Goal: Task Accomplishment & Management: Use online tool/utility

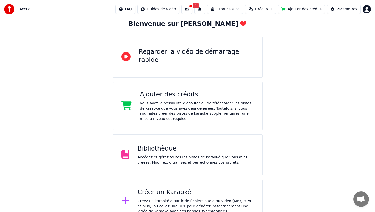
scroll to position [40, 0]
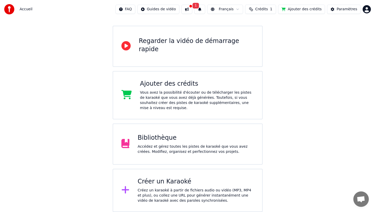
click at [168, 139] on div "Bibliothèque" at bounding box center [196, 138] width 116 height 8
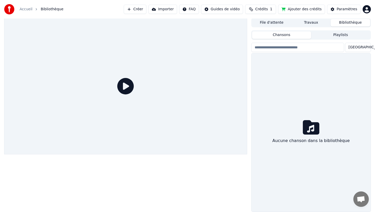
scroll to position [1, 0]
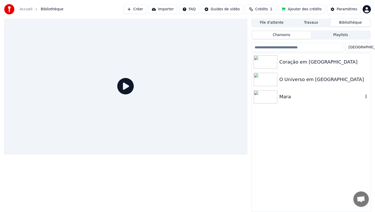
click at [366, 97] on icon "button" at bounding box center [366, 97] width 1 height 4
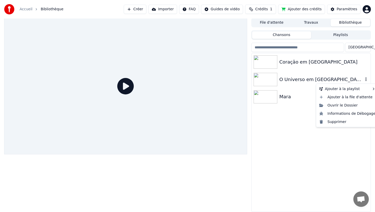
click at [367, 79] on icon "button" at bounding box center [365, 79] width 5 height 4
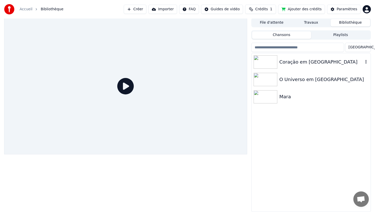
click at [366, 61] on icon "button" at bounding box center [365, 62] width 5 height 4
click at [310, 129] on div "Coraçāo em [GEOGRAPHIC_DATA] O Universo em Preto Mara" at bounding box center [311, 132] width 119 height 159
click at [325, 33] on button "Playlists" at bounding box center [340, 34] width 59 height 7
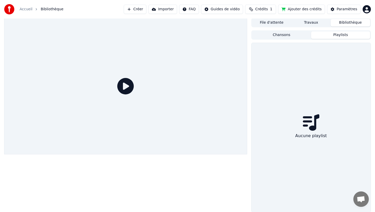
click at [295, 35] on button "Chansons" at bounding box center [281, 34] width 59 height 7
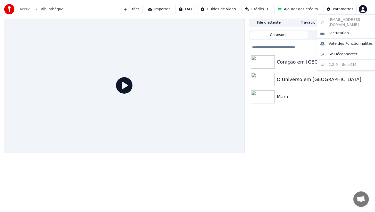
click at [366, 9] on html "Accueil Bibliothèque Créer Importer FAQ Guides de vidéo Crédits 1 Ajouter des c…" at bounding box center [187, 105] width 375 height 212
click at [328, 112] on html "Accueil Bibliothèque Créer Importer FAQ Guides de vidéo Crédits 1 Ajouter des c…" at bounding box center [189, 105] width 379 height 212
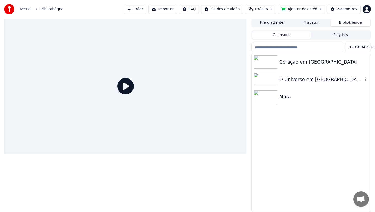
click at [321, 80] on div "O Universo em [GEOGRAPHIC_DATA]" at bounding box center [321, 79] width 84 height 7
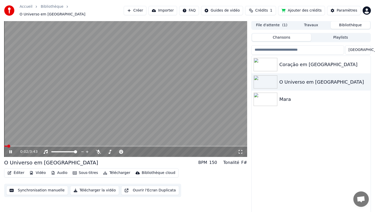
click at [11, 150] on icon at bounding box center [14, 152] width 12 height 4
click at [89, 189] on button "Télécharger la vidéo" at bounding box center [94, 190] width 49 height 9
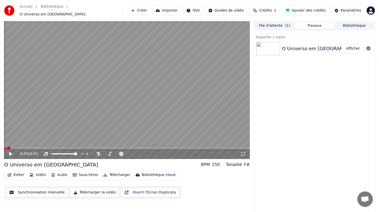
click at [355, 47] on button "Afficher" at bounding box center [353, 48] width 23 height 9
click at [283, 22] on button "File d'attente ( 1 )" at bounding box center [275, 25] width 40 height 7
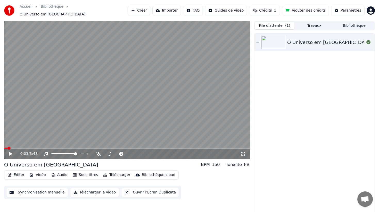
click at [282, 22] on button "File d'attente ( 1 )" at bounding box center [275, 25] width 40 height 7
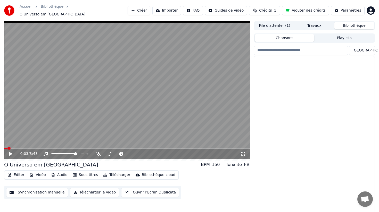
click at [350, 22] on button "Bibliothèque" at bounding box center [354, 25] width 40 height 7
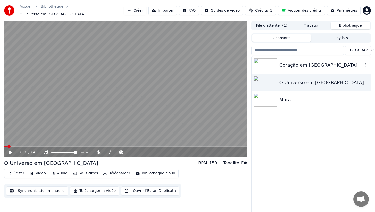
click at [329, 62] on div "Coraçāo em [GEOGRAPHIC_DATA]" at bounding box center [321, 65] width 84 height 7
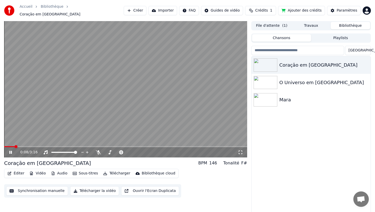
click at [96, 188] on button "Télécharger la vidéo" at bounding box center [94, 191] width 49 height 9
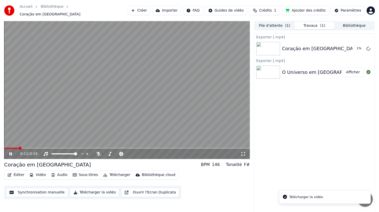
click at [11, 152] on icon at bounding box center [14, 154] width 12 height 4
click at [349, 45] on button "Afficher" at bounding box center [353, 48] width 23 height 9
click at [37, 172] on button "Vidéo" at bounding box center [37, 175] width 20 height 7
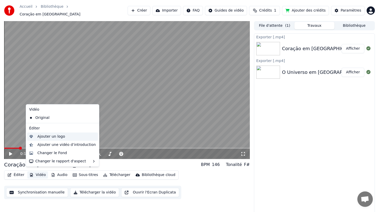
click at [41, 138] on div "Ajouter un logo" at bounding box center [51, 136] width 28 height 5
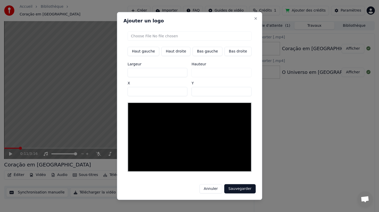
click at [174, 36] on input "file" at bounding box center [190, 35] width 124 height 9
type input "**********"
type input "**"
click at [230, 51] on button "Bas droite" at bounding box center [237, 51] width 27 height 9
type input "****"
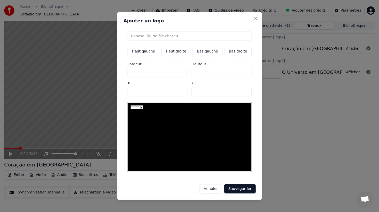
type input "***"
click at [237, 166] on img at bounding box center [242, 168] width 12 height 4
click at [230, 190] on button "Sauvegarder" at bounding box center [239, 189] width 31 height 9
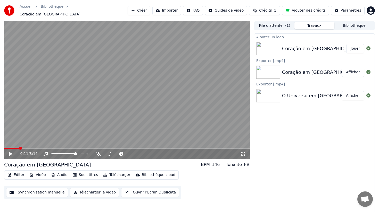
click at [354, 46] on button "Jouer" at bounding box center [355, 48] width 18 height 9
click at [232, 149] on div "0:02 / 3:16" at bounding box center [127, 154] width 246 height 10
click at [232, 140] on video at bounding box center [127, 90] width 246 height 138
click at [39, 172] on button "Vidéo" at bounding box center [37, 175] width 20 height 7
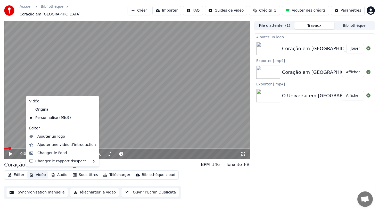
click at [92, 117] on icon at bounding box center [94, 118] width 4 height 4
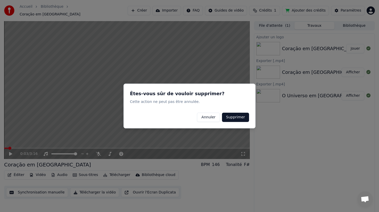
click at [240, 115] on button "Supprimer" at bounding box center [235, 117] width 27 height 9
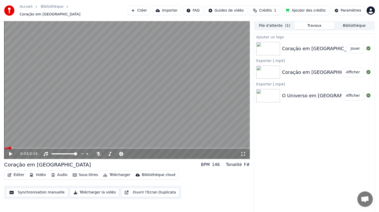
click at [293, 166] on div "Ajouter un logo Coraçāo em Cinzas Jouer Exporter [.mp4] Coraçāo em Cinzas A…" at bounding box center [314, 124] width 121 height 180
click at [9, 153] on icon at bounding box center [14, 154] width 12 height 4
click at [11, 152] on icon at bounding box center [14, 154] width 12 height 4
click at [287, 69] on div "Coraçāo em [GEOGRAPHIC_DATA]" at bounding box center [321, 72] width 78 height 7
click at [291, 69] on div "Coraçāo em [GEOGRAPHIC_DATA]" at bounding box center [321, 72] width 78 height 7
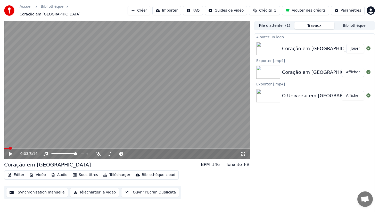
click at [289, 93] on div "O Universo em [GEOGRAPHIC_DATA]" at bounding box center [324, 95] width 85 height 7
click at [273, 70] on img at bounding box center [268, 72] width 24 height 13
click at [268, 47] on img at bounding box center [268, 48] width 24 height 13
click at [280, 22] on button "File d'attente ( 1 )" at bounding box center [275, 25] width 40 height 7
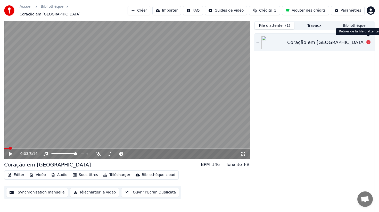
click at [368, 40] on icon at bounding box center [368, 42] width 4 height 4
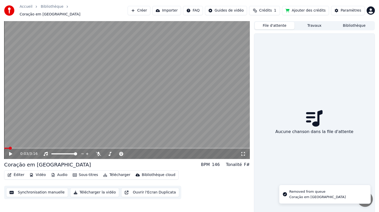
click at [343, 22] on button "Bibliothèque" at bounding box center [354, 25] width 40 height 7
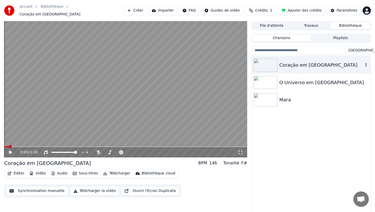
click at [271, 63] on img at bounding box center [266, 65] width 24 height 13
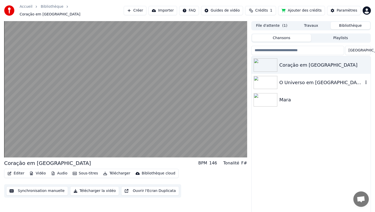
click at [266, 81] on img at bounding box center [266, 82] width 24 height 13
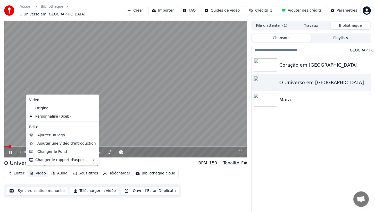
click at [39, 171] on button "Vidéo" at bounding box center [37, 173] width 20 height 7
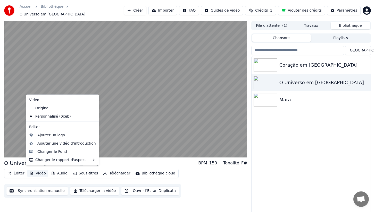
click at [92, 115] on icon at bounding box center [94, 116] width 4 height 4
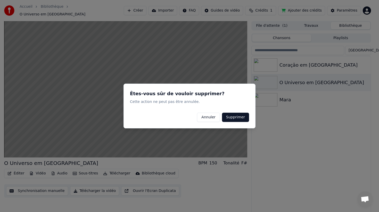
click at [272, 125] on div at bounding box center [189, 106] width 379 height 212
click at [194, 115] on div "Annuler Supprimer" at bounding box center [189, 117] width 119 height 9
click at [209, 117] on button "Annuler" at bounding box center [208, 117] width 23 height 9
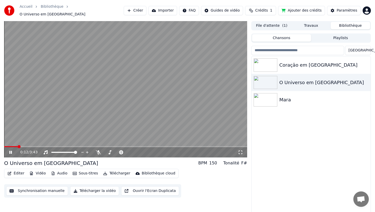
click at [272, 131] on div "Coraçāo em [GEOGRAPHIC_DATA] O Universo em Preto Mara" at bounding box center [311, 135] width 119 height 159
click at [12, 151] on icon at bounding box center [14, 153] width 12 height 4
